Goal: Check status: Check status

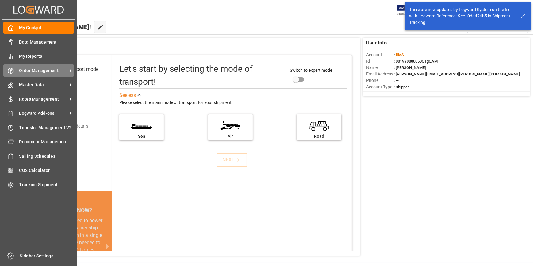
click at [30, 73] on span "Order Management" at bounding box center [43, 70] width 48 height 6
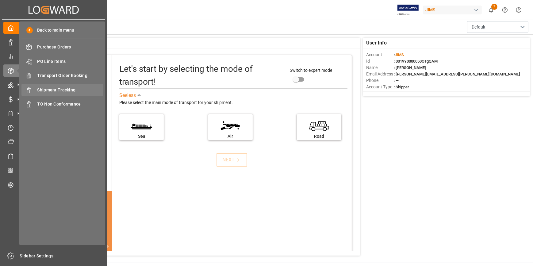
click at [58, 92] on span "Shipment Tracking" at bounding box center [70, 90] width 66 height 6
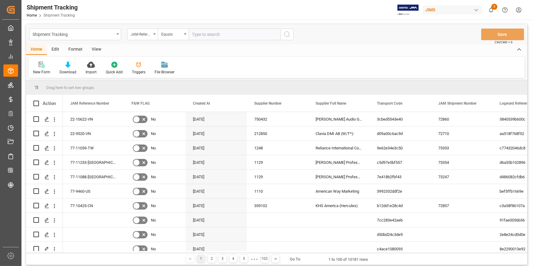
click at [198, 36] on input "text" at bounding box center [234, 34] width 92 height 12
type input "22-11029-CN"
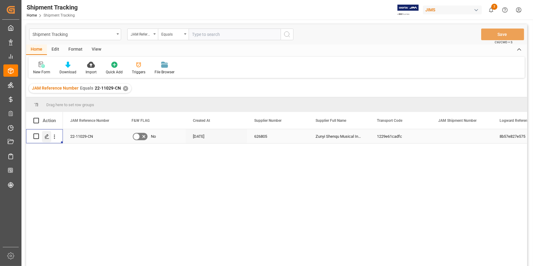
click at [45, 137] on polygon "Press SPACE to select this row." at bounding box center [46, 135] width 3 height 3
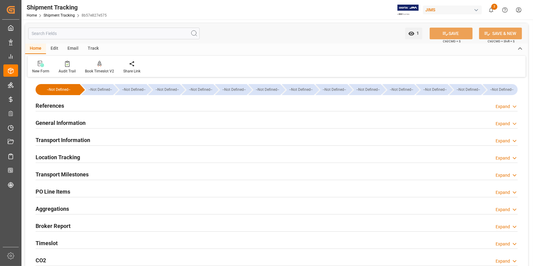
type input "[DATE]"
drag, startPoint x: 42, startPoint y: 107, endPoint x: 61, endPoint y: 161, distance: 57.2
click at [42, 107] on h2 "References" at bounding box center [50, 105] width 28 height 8
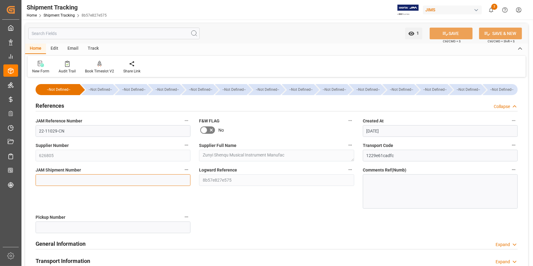
click at [60, 177] on input at bounding box center [113, 180] width 155 height 12
paste input "73356"
type input "73356"
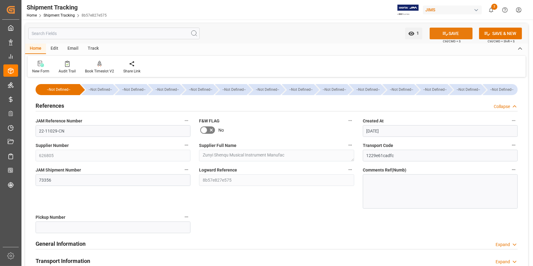
click at [450, 30] on button "SAVE" at bounding box center [450, 34] width 43 height 12
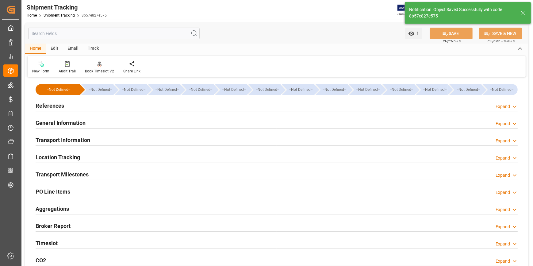
click at [47, 105] on h2 "References" at bounding box center [50, 105] width 28 height 8
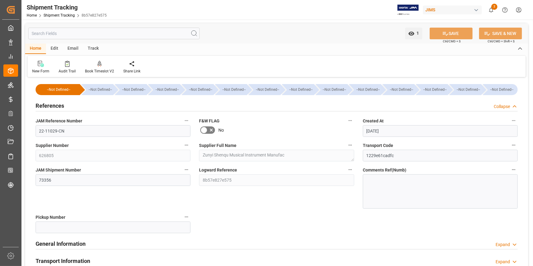
click at [202, 131] on icon at bounding box center [203, 129] width 7 height 7
click at [0, 0] on input "checkbox" at bounding box center [0, 0] width 0 height 0
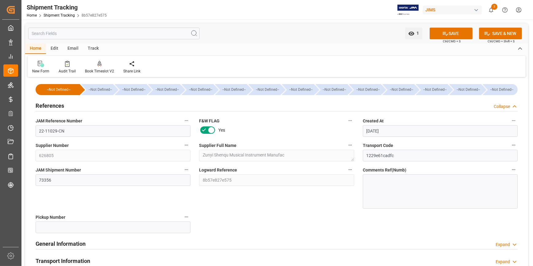
drag, startPoint x: 455, startPoint y: 34, endPoint x: 413, endPoint y: 71, distance: 55.8
click at [454, 34] on button "SAVE" at bounding box center [450, 34] width 43 height 12
